Goal: Information Seeking & Learning: Learn about a topic

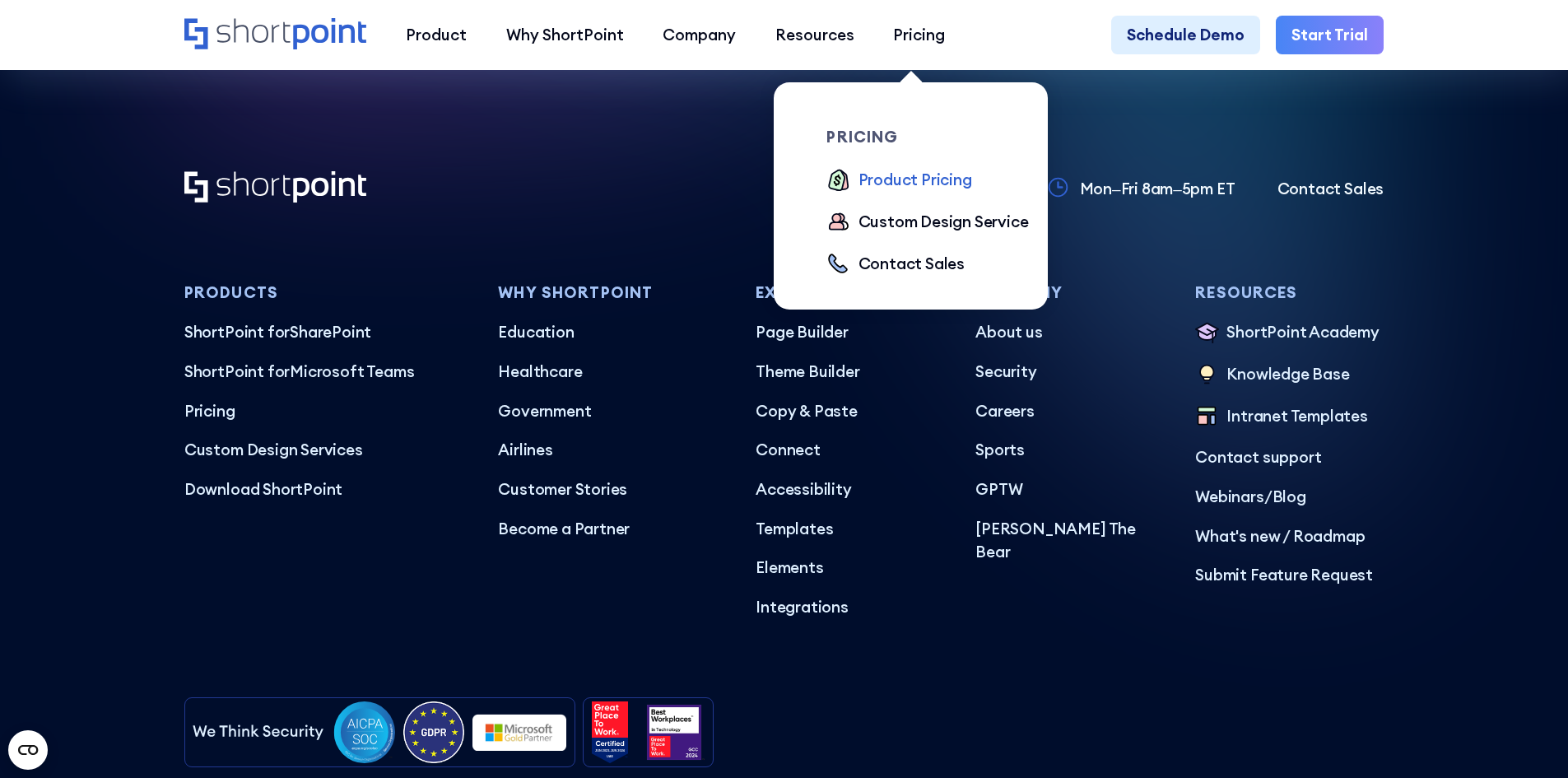
click at [877, 183] on div "Product Pricing" at bounding box center [915, 179] width 113 height 24
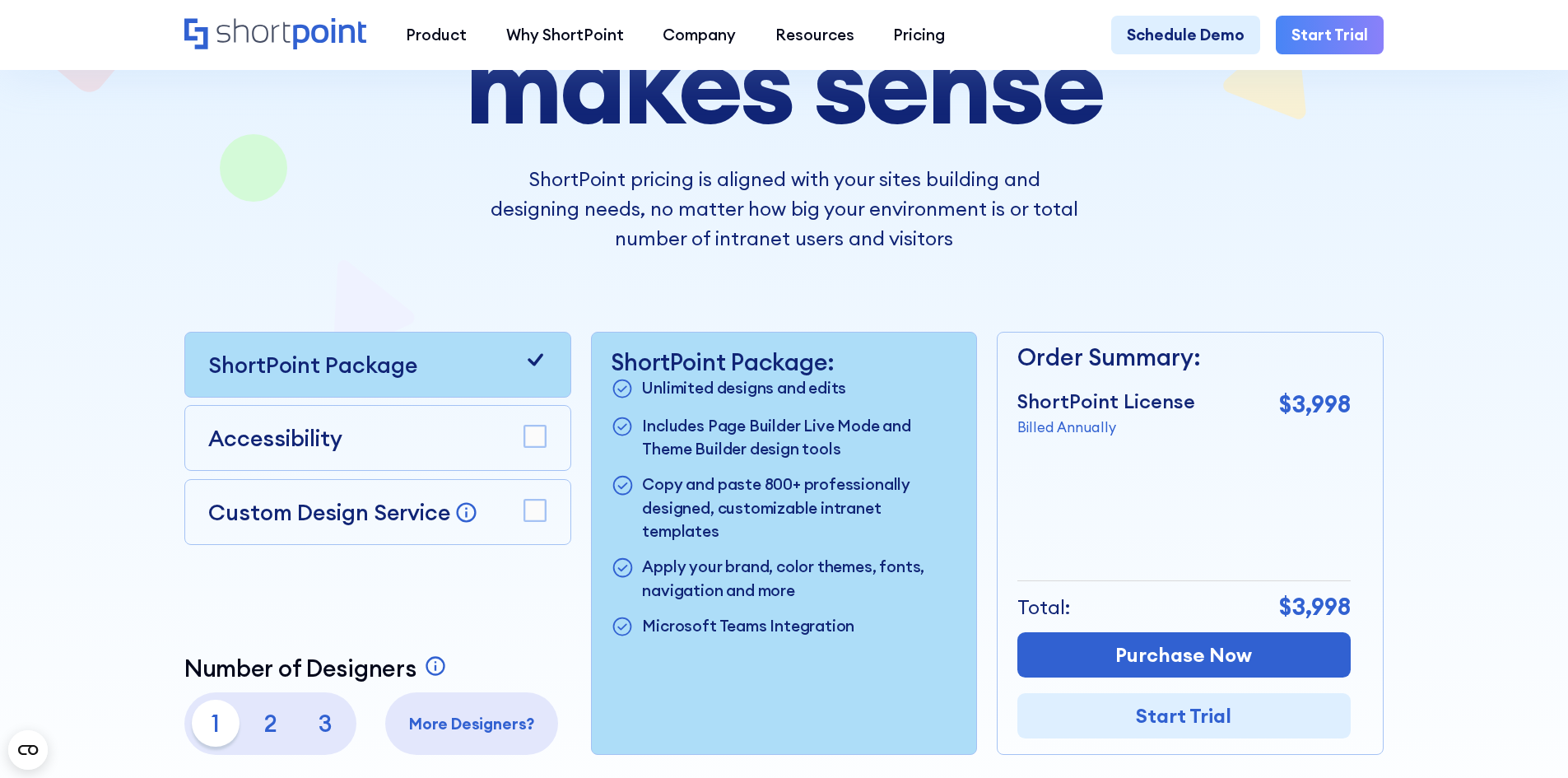
scroll to position [329, 0]
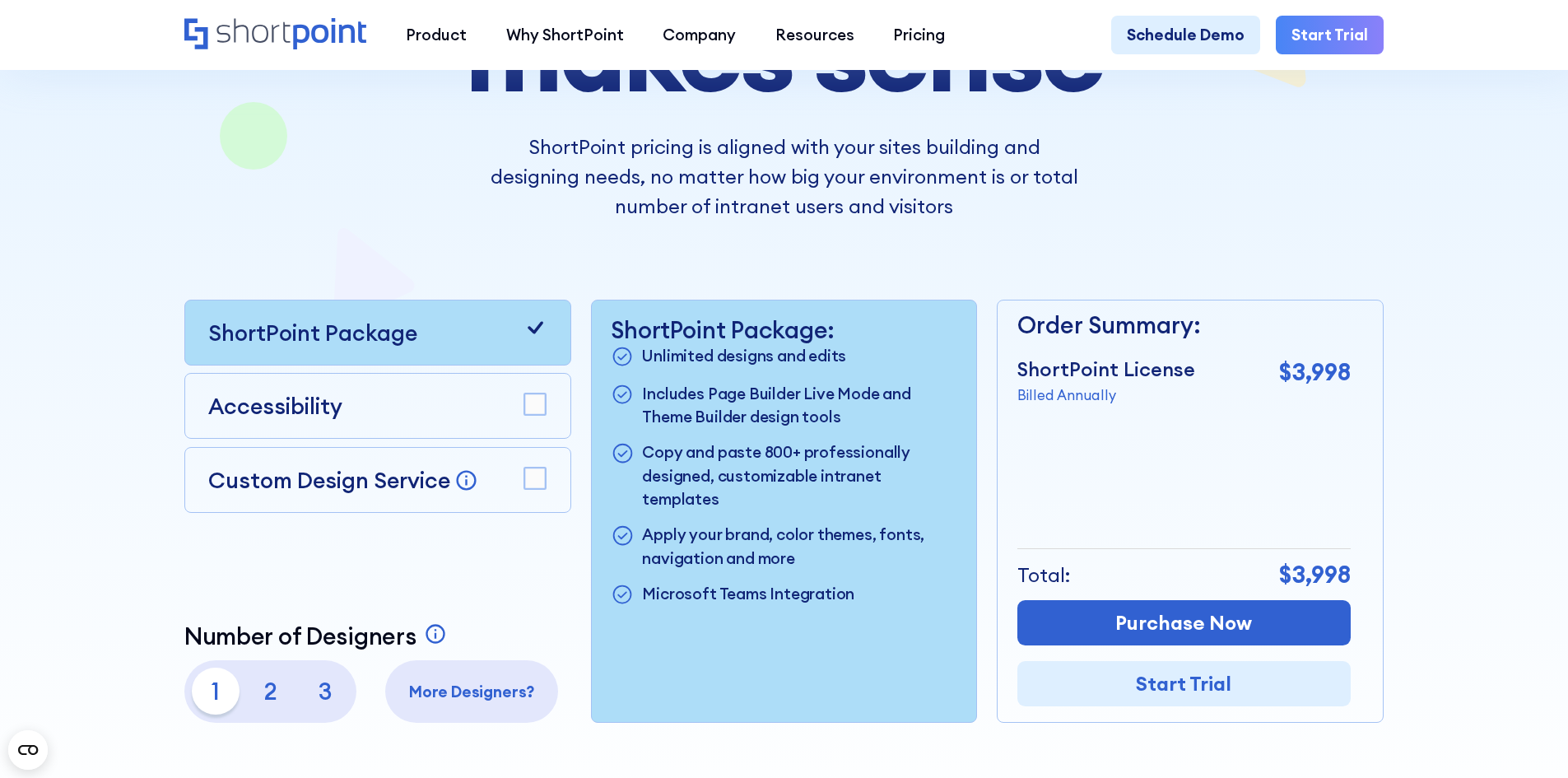
click at [261, 434] on div "Accessibility" at bounding box center [378, 406] width 387 height 66
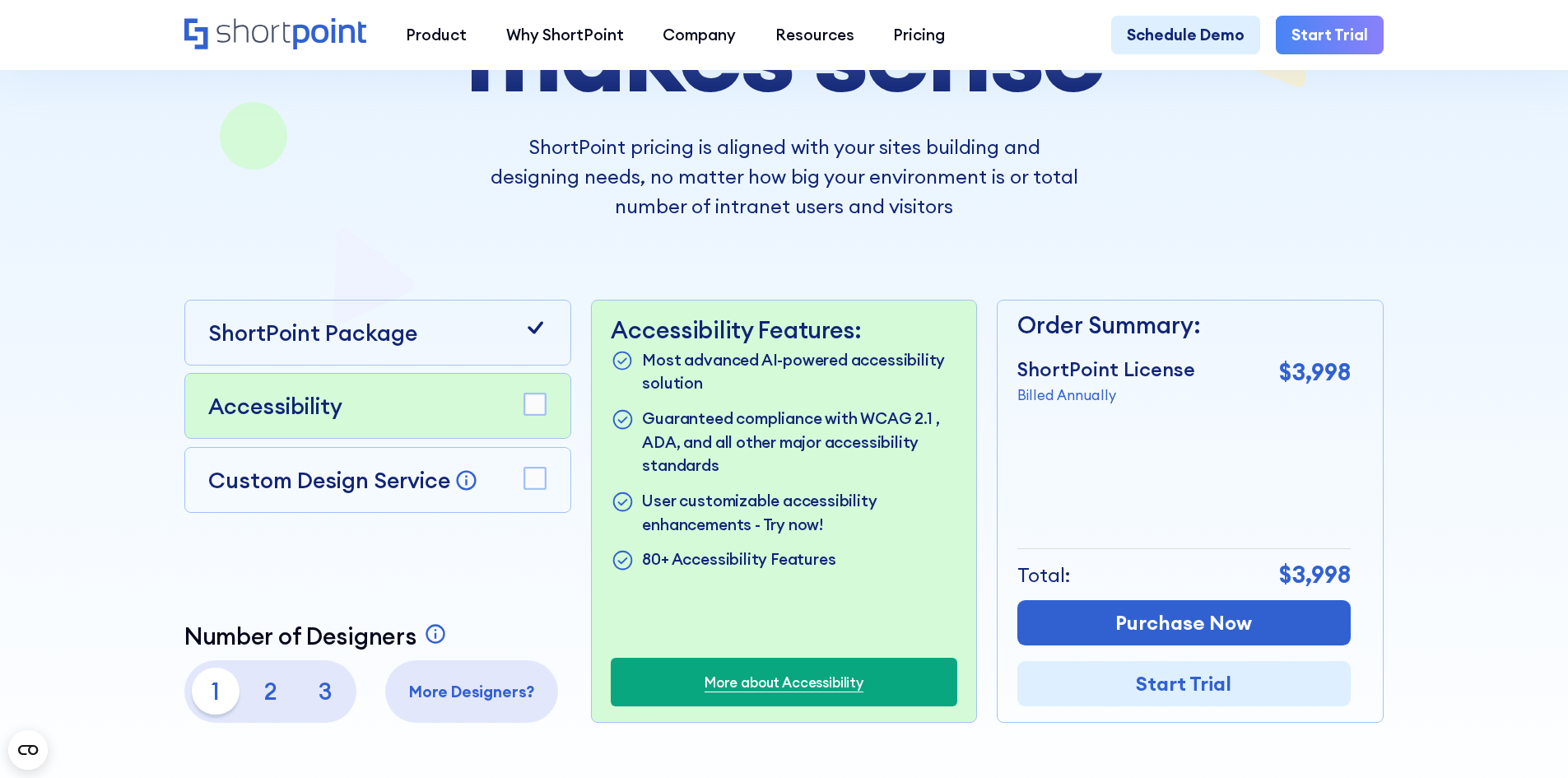
click at [302, 358] on div "ShortPoint Package" at bounding box center [378, 333] width 387 height 66
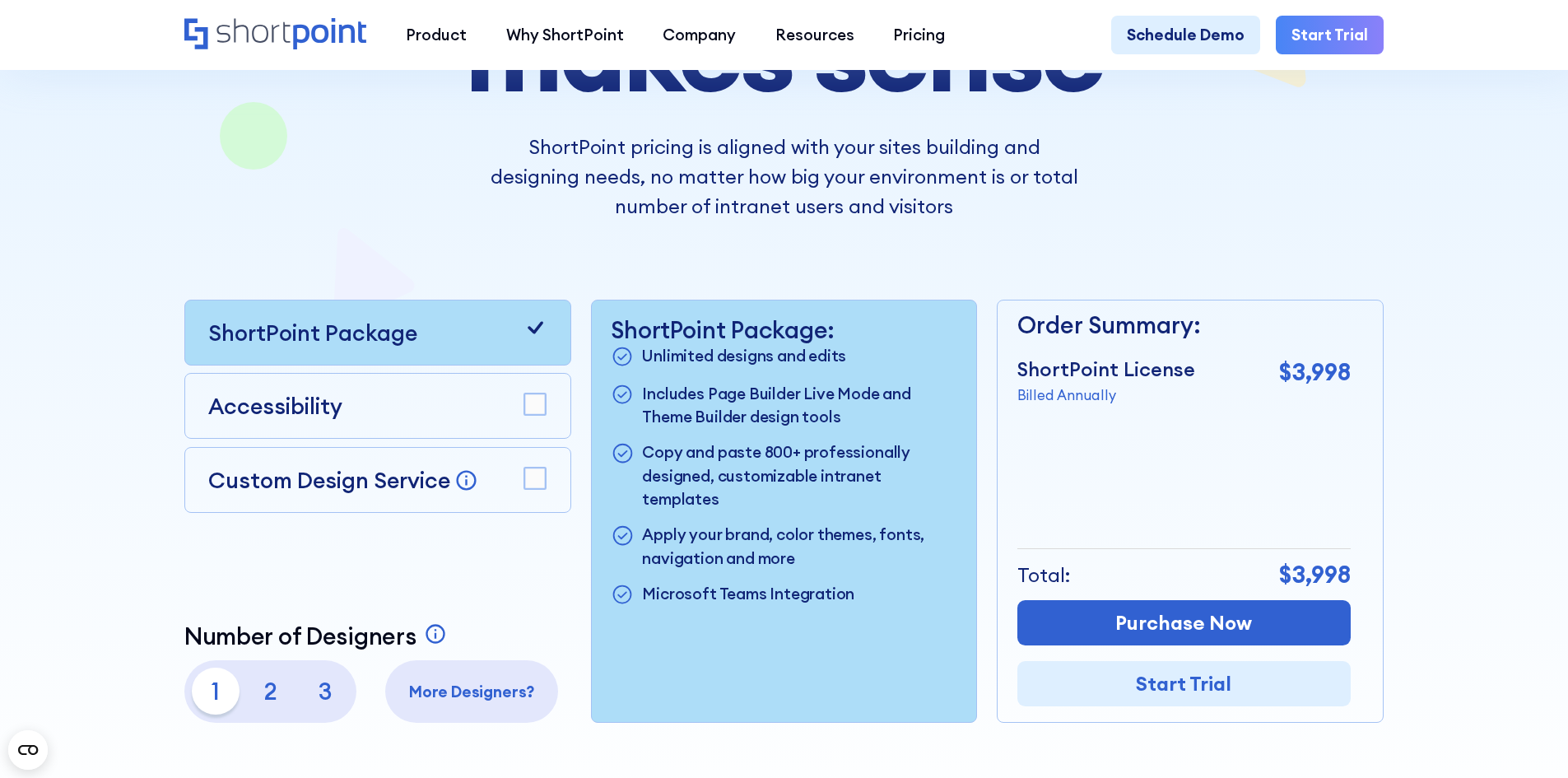
click at [295, 408] on p "Accessibility" at bounding box center [275, 406] width 134 height 33
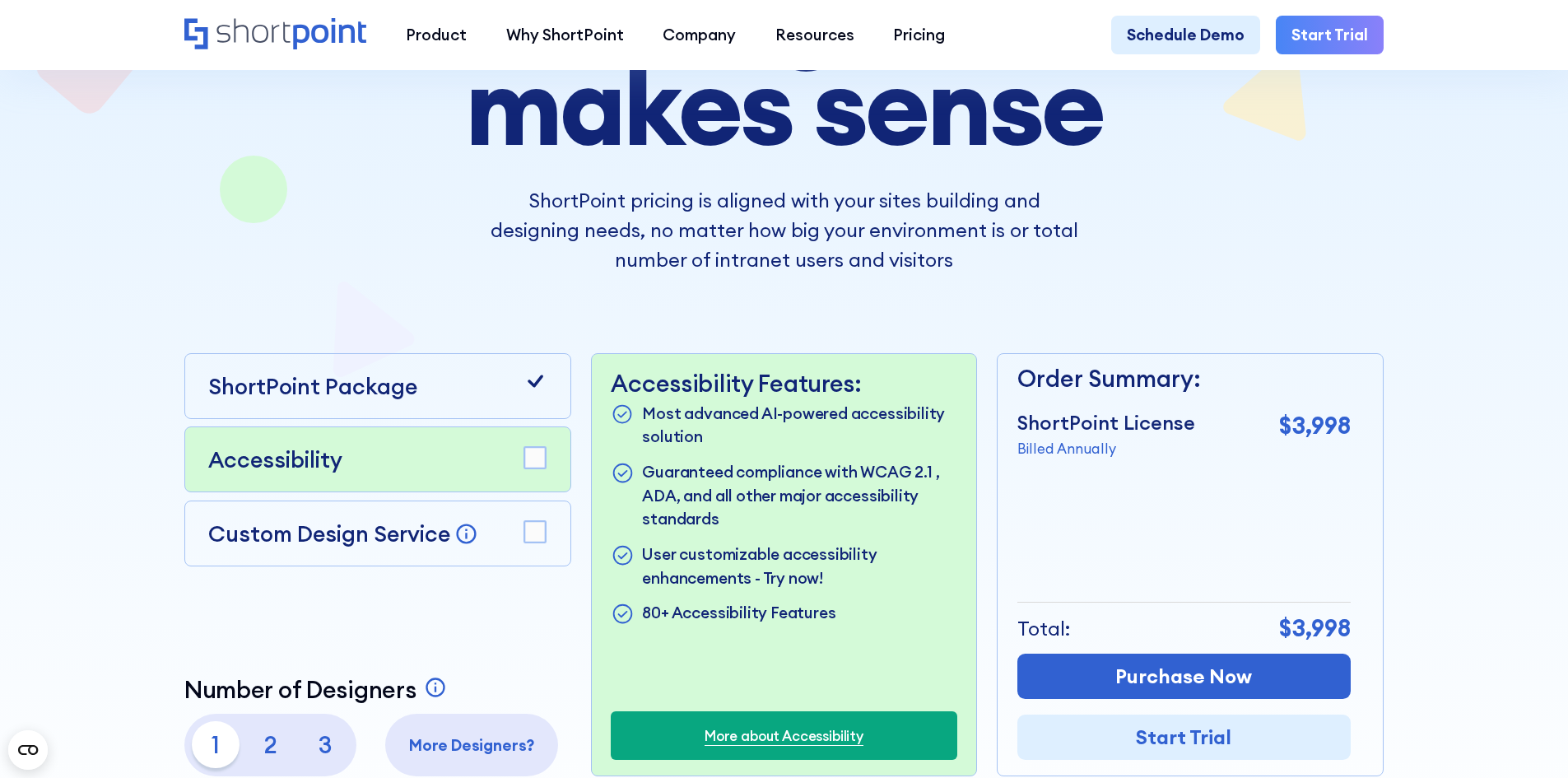
scroll to position [247, 0]
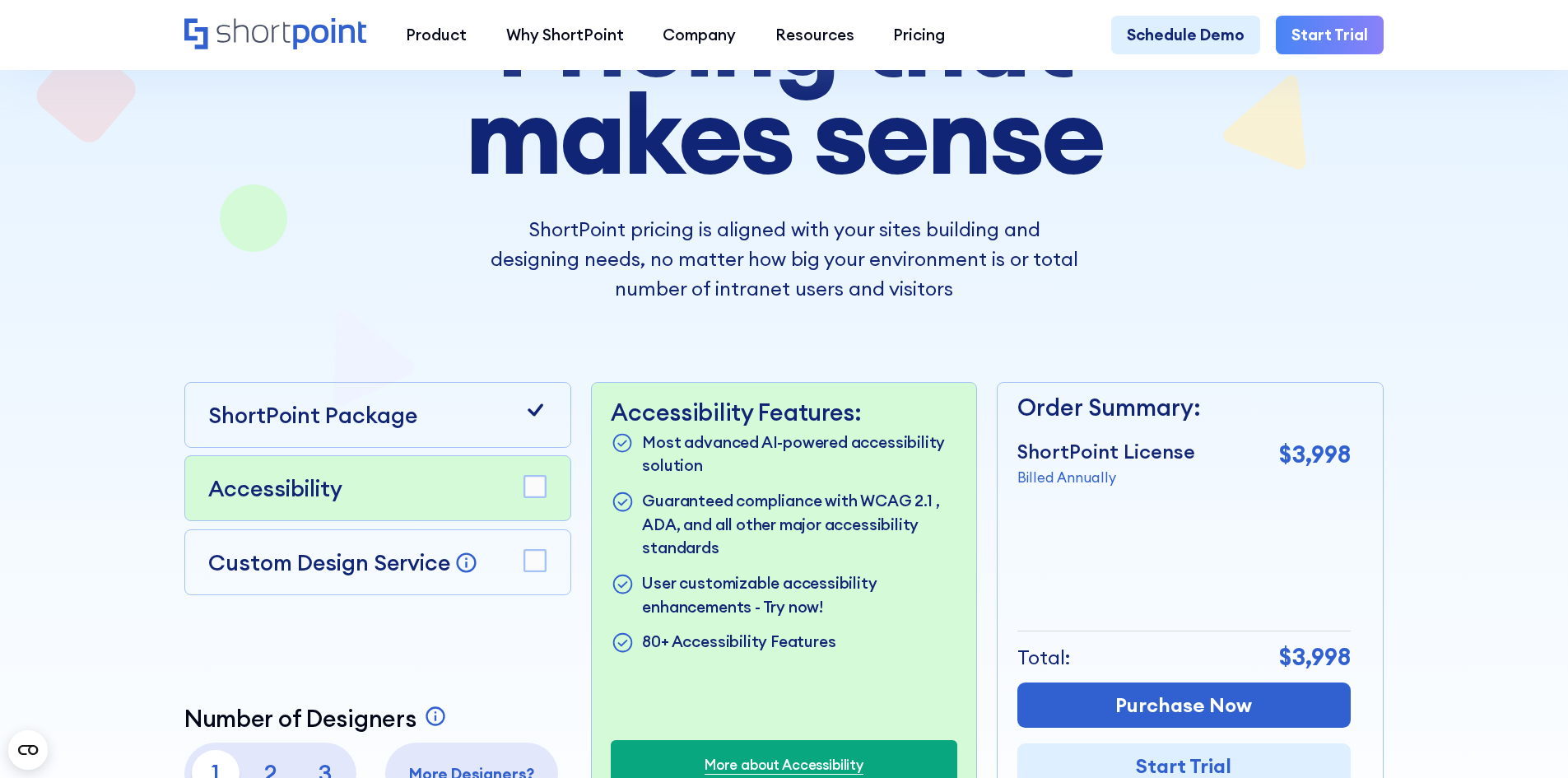
click at [267, 418] on p "ShortPoint Package" at bounding box center [312, 415] width 209 height 33
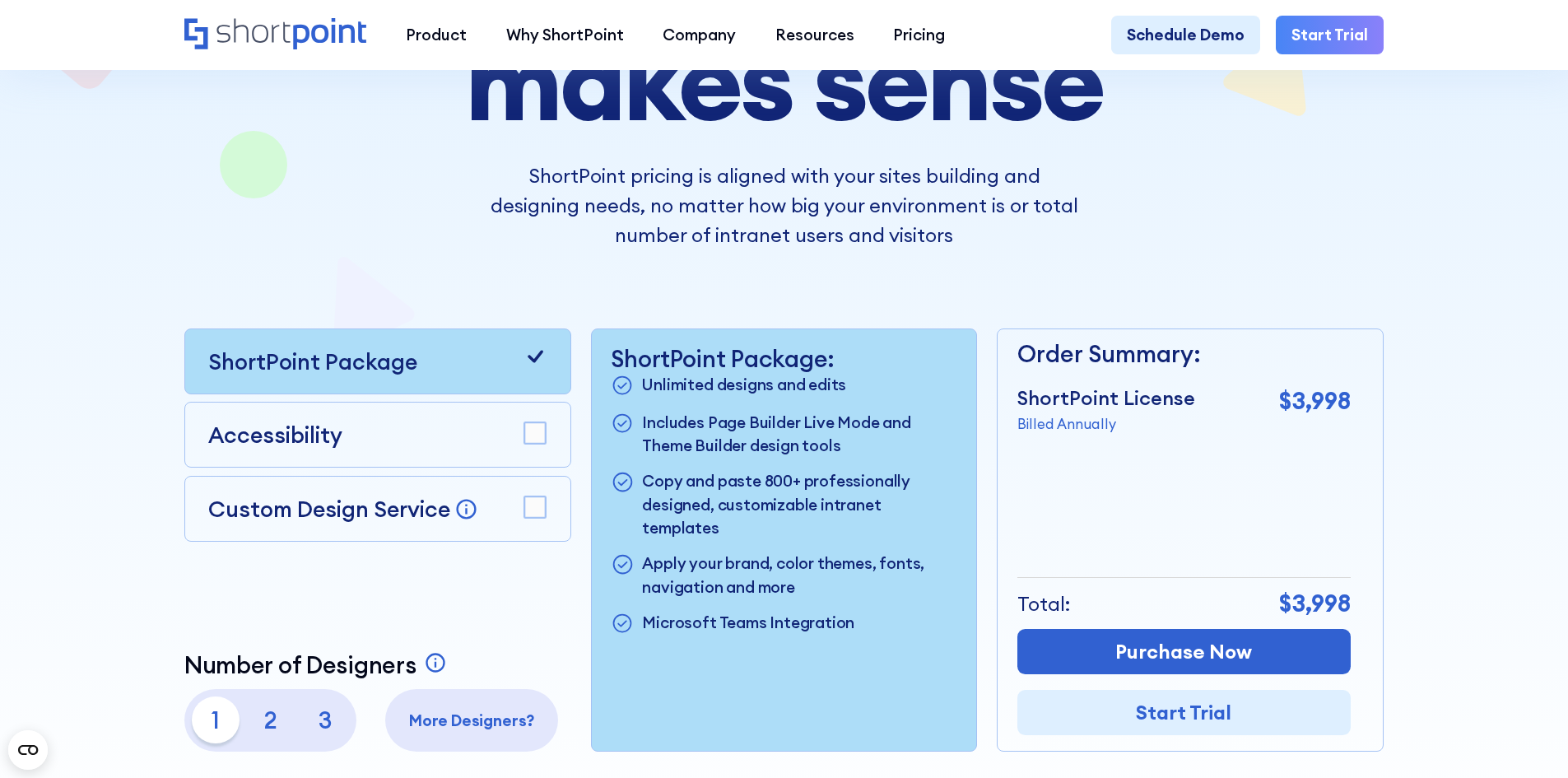
scroll to position [329, 0]
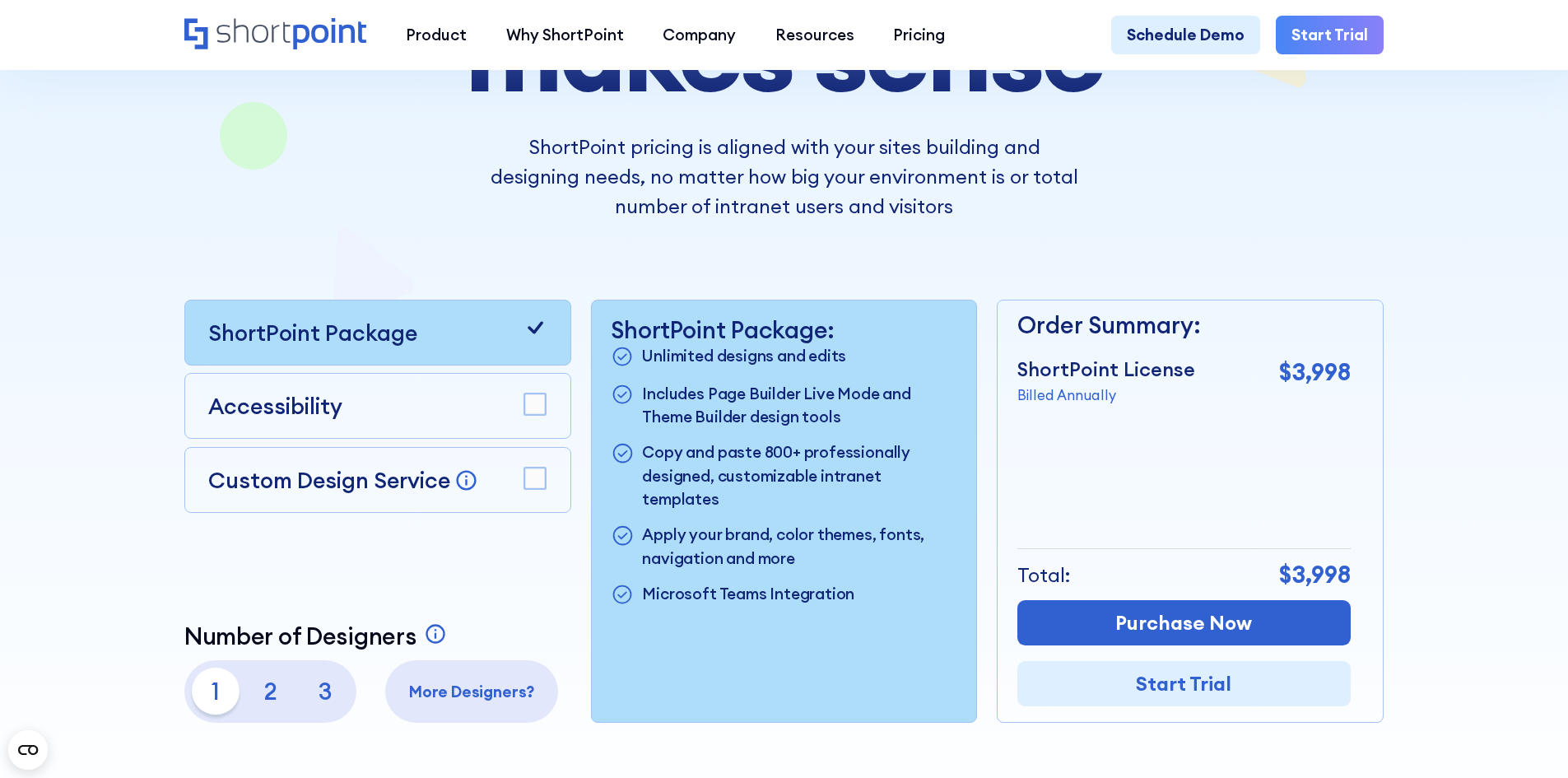
click at [274, 699] on p "2" at bounding box center [270, 691] width 47 height 47
click at [215, 702] on p "1" at bounding box center [215, 691] width 47 height 47
click at [336, 419] on p "Accessibility" at bounding box center [275, 406] width 134 height 33
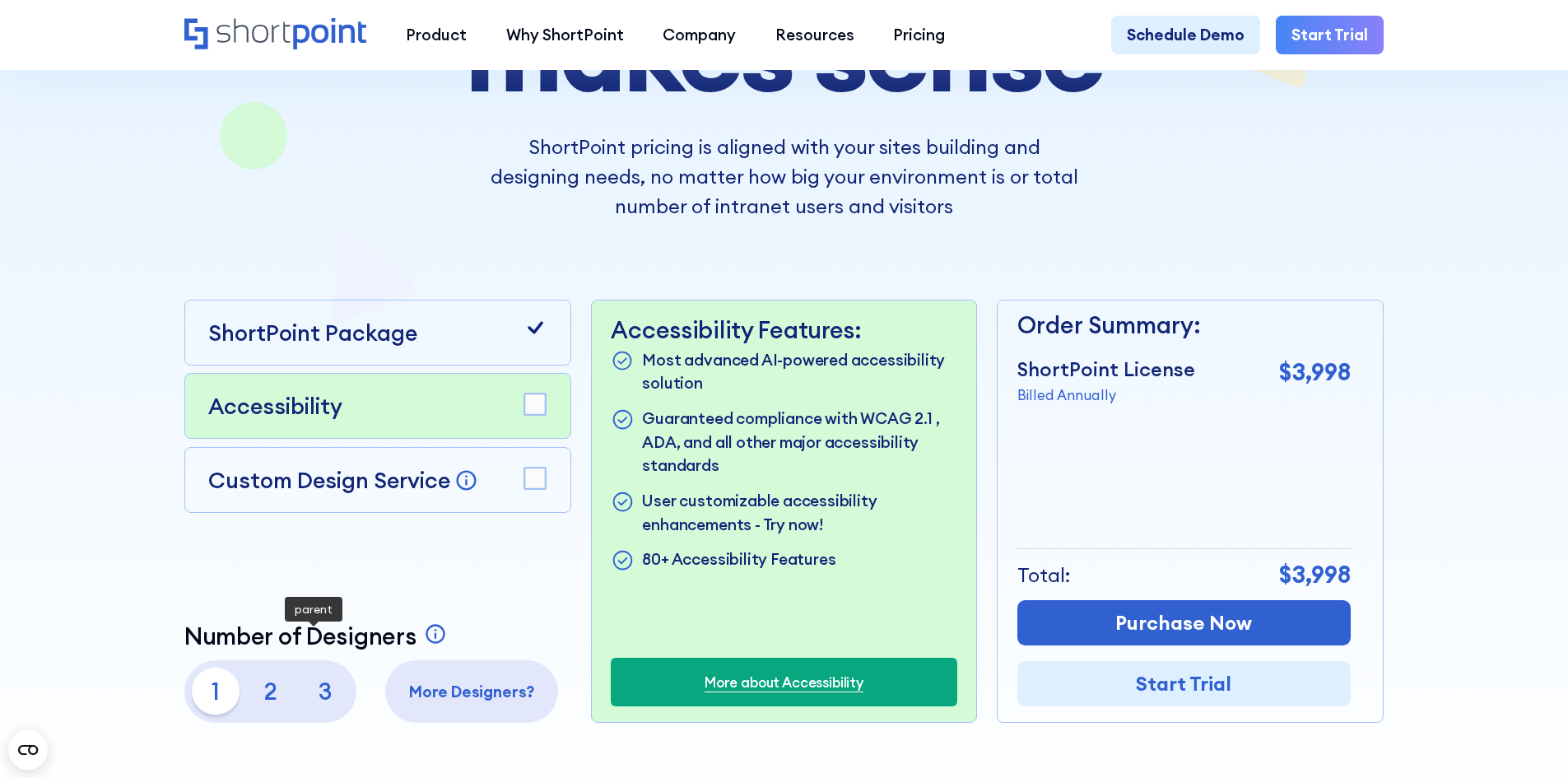
click at [264, 709] on p "2" at bounding box center [270, 691] width 47 height 47
click at [316, 707] on p "3" at bounding box center [326, 691] width 47 height 47
click at [222, 707] on p "1" at bounding box center [215, 691] width 47 height 47
click at [310, 336] on p "ShortPoint Package" at bounding box center [312, 332] width 209 height 33
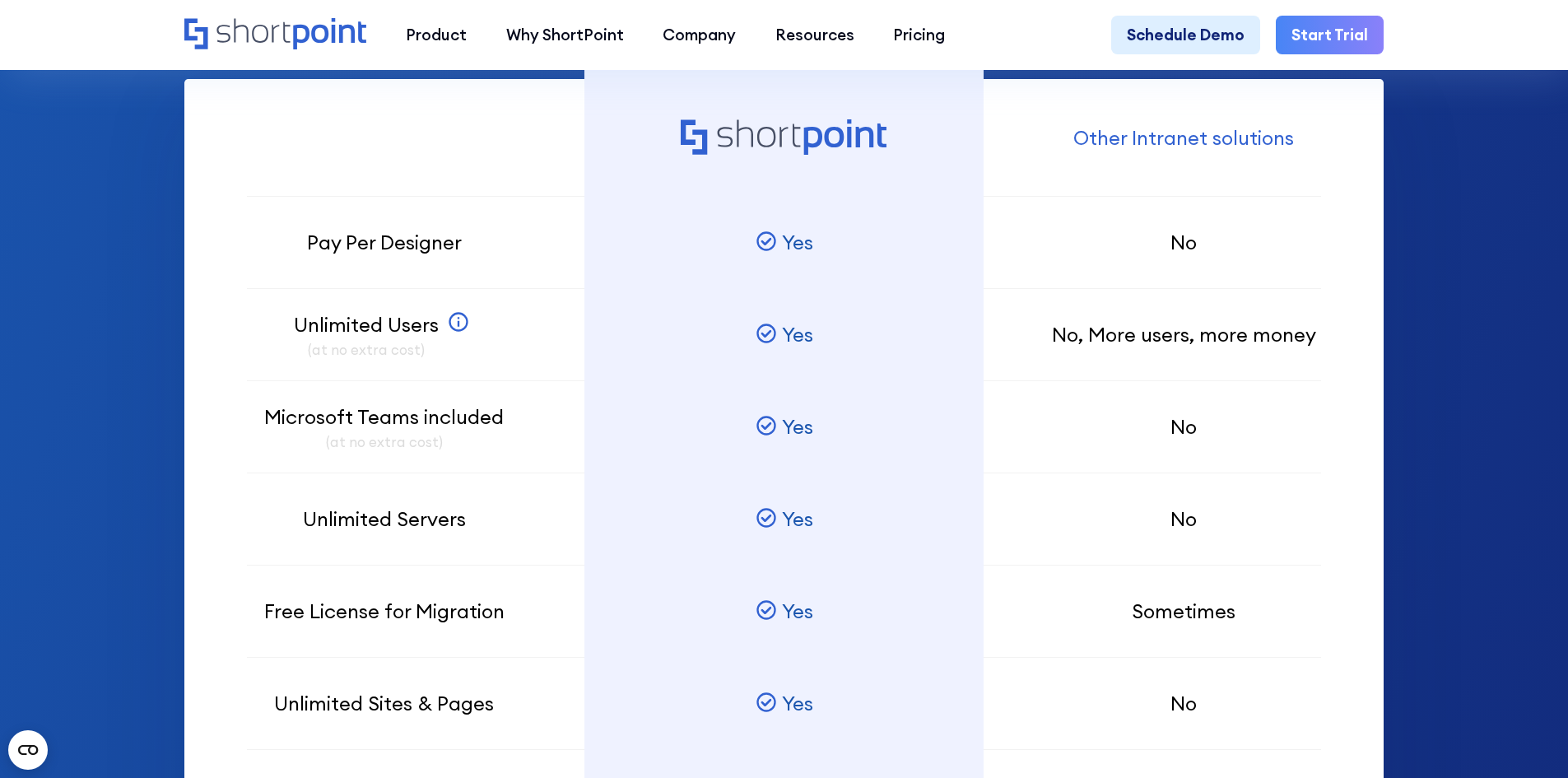
scroll to position [1318, 0]
